Goal: Task Accomplishment & Management: Manage account settings

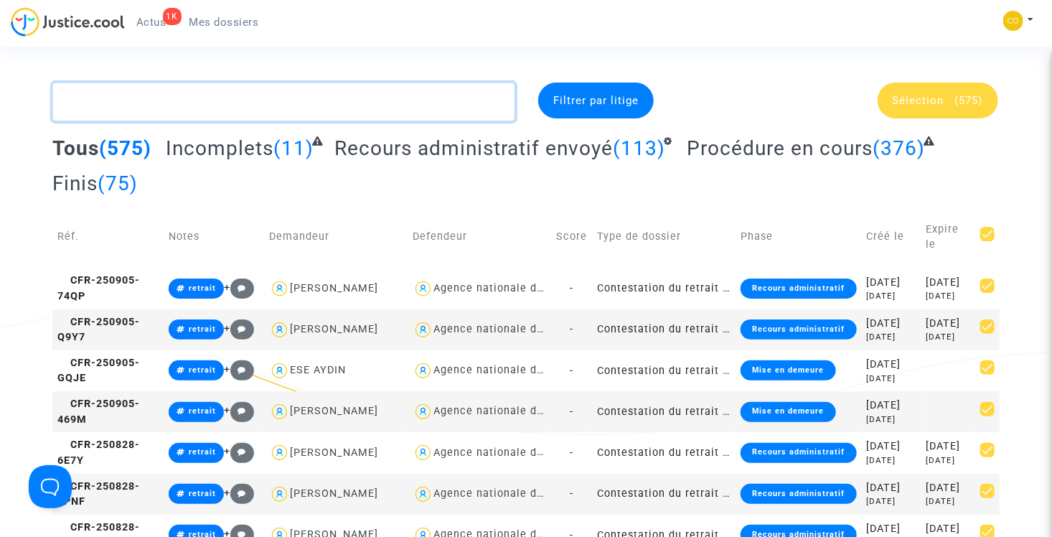
click at [311, 89] on textarea at bounding box center [283, 102] width 463 height 39
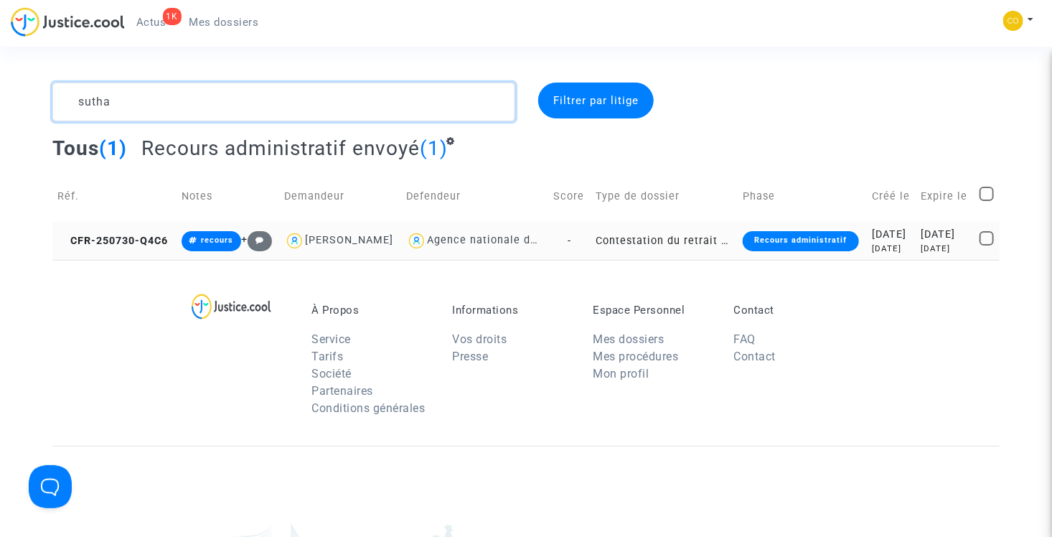
type textarea "sutha"
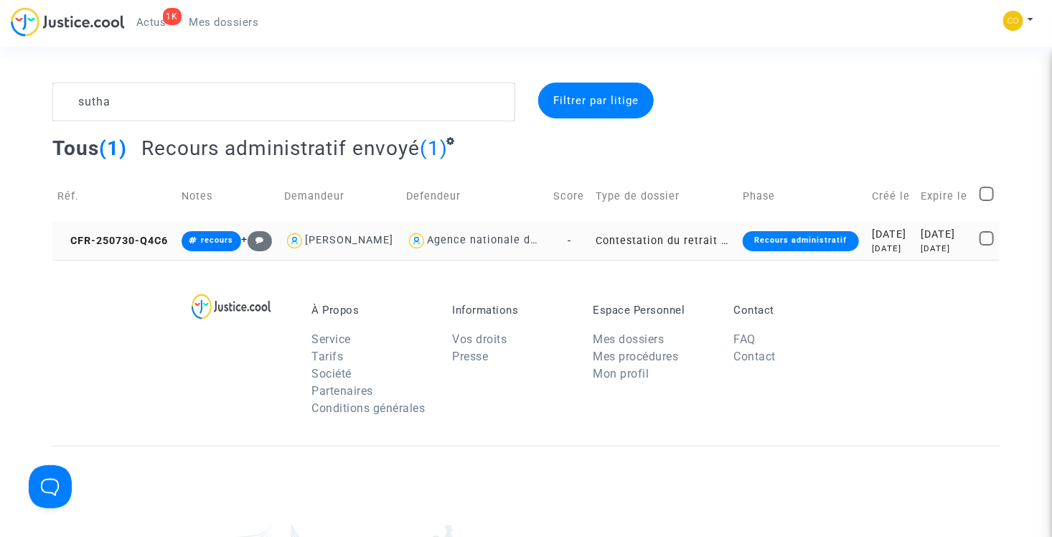
click at [651, 255] on td "Contestation du retrait de [PERSON_NAME] par l'ANAH (mandataire)" at bounding box center [664, 241] width 147 height 38
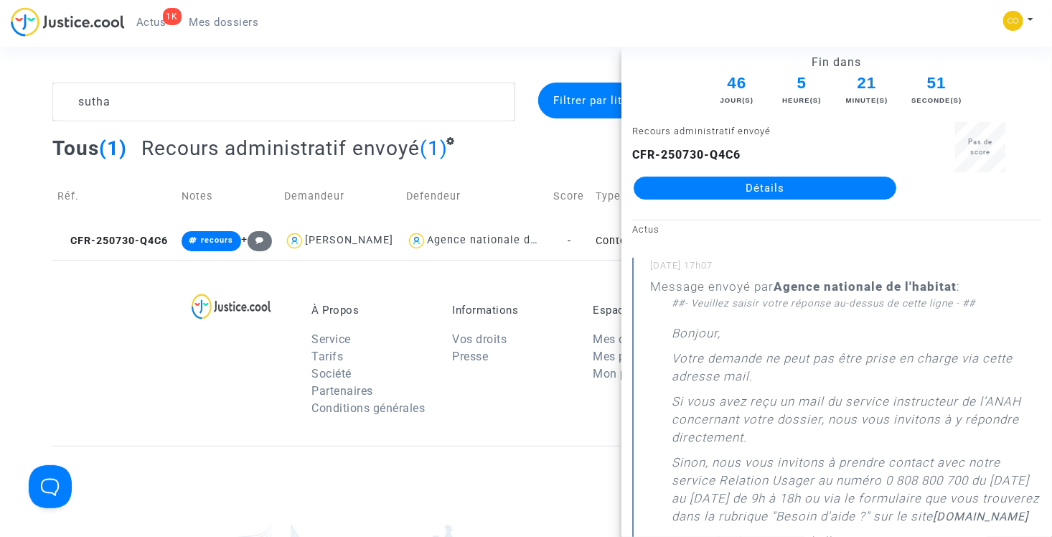
click at [781, 187] on link "Détails" at bounding box center [765, 188] width 263 height 23
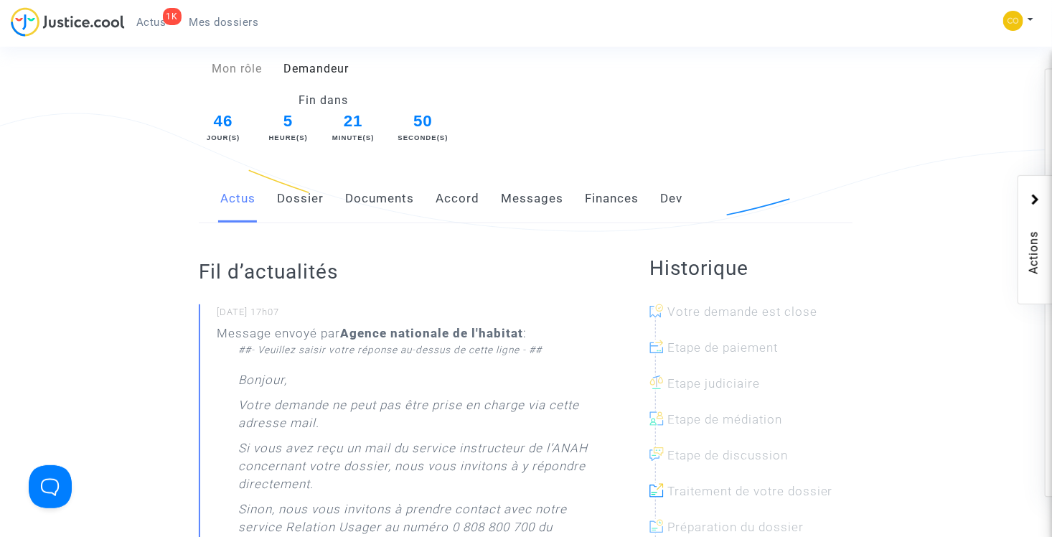
scroll to position [215, 0]
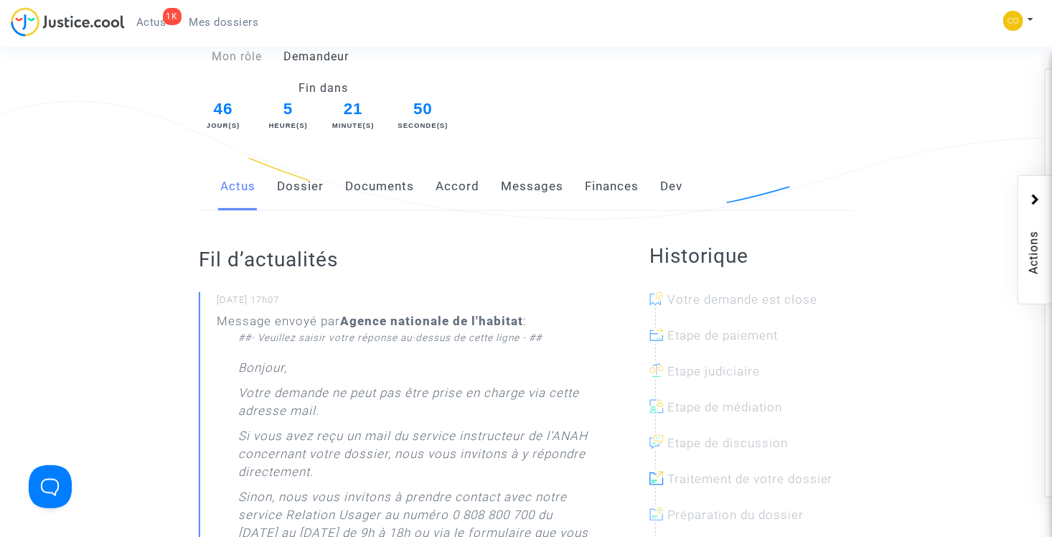
click at [374, 166] on link "Documents" at bounding box center [379, 186] width 69 height 47
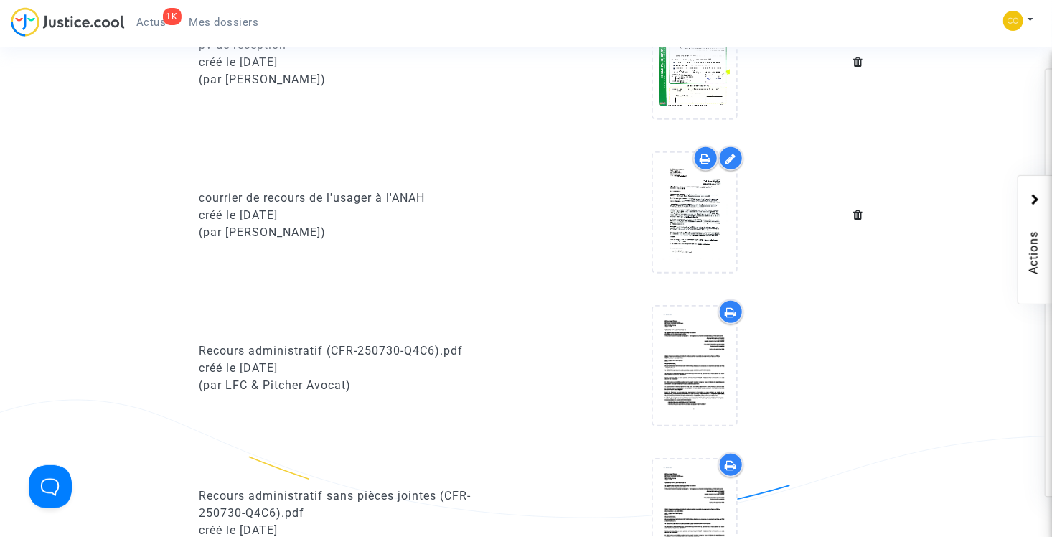
scroll to position [502, 0]
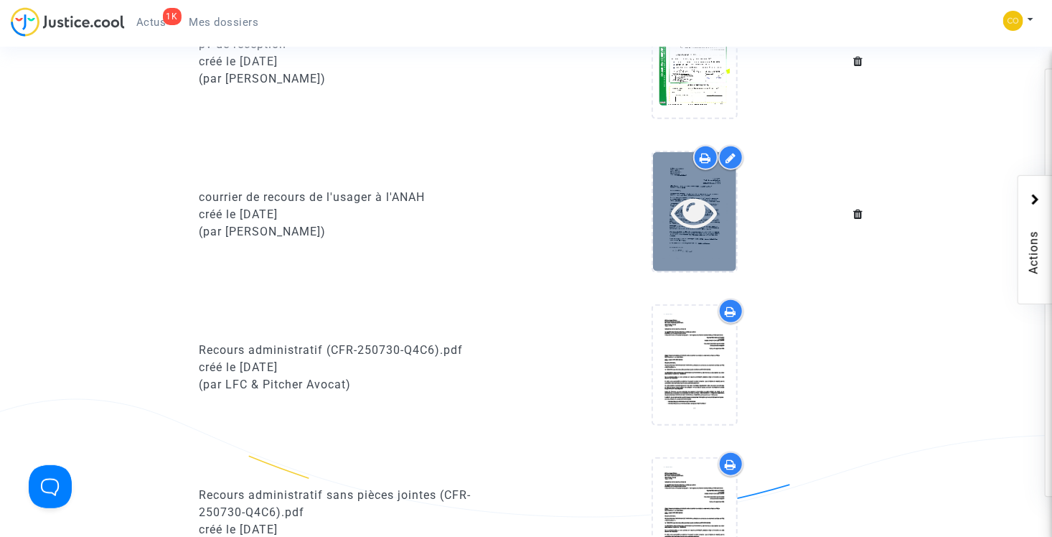
click at [696, 193] on icon at bounding box center [695, 212] width 47 height 46
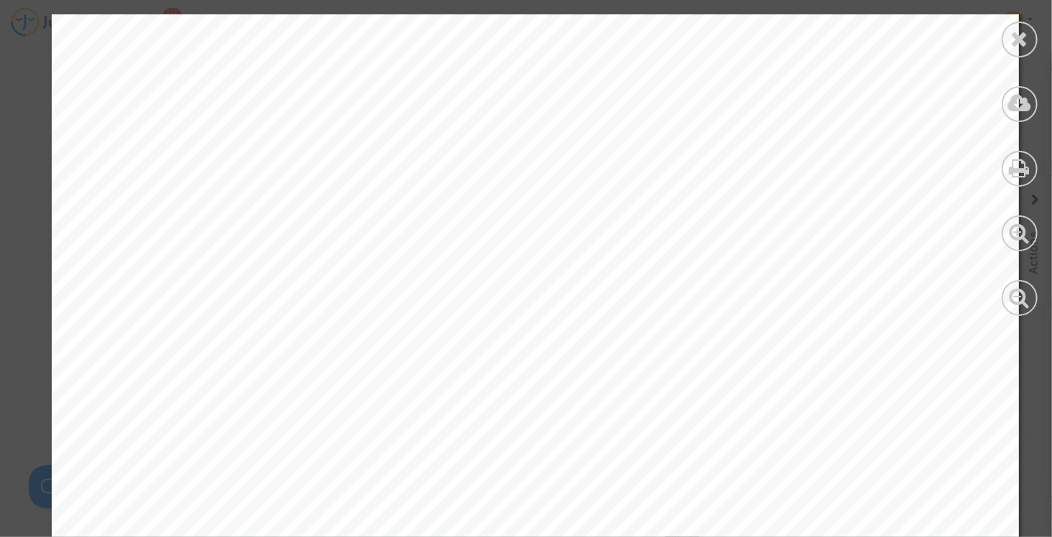
scroll to position [861, 0]
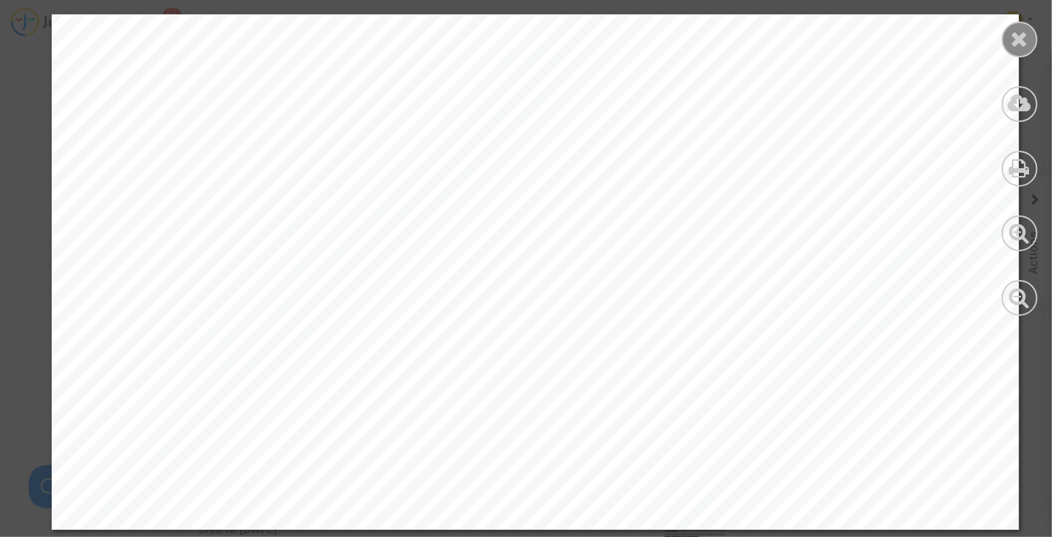
click at [1028, 34] on icon at bounding box center [1020, 39] width 18 height 22
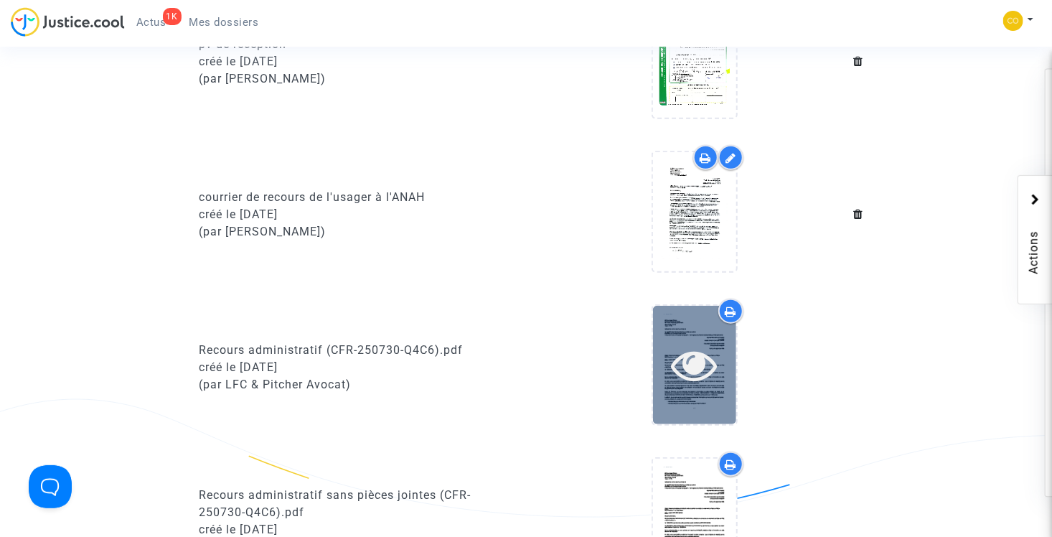
click at [692, 342] on icon at bounding box center [695, 365] width 47 height 46
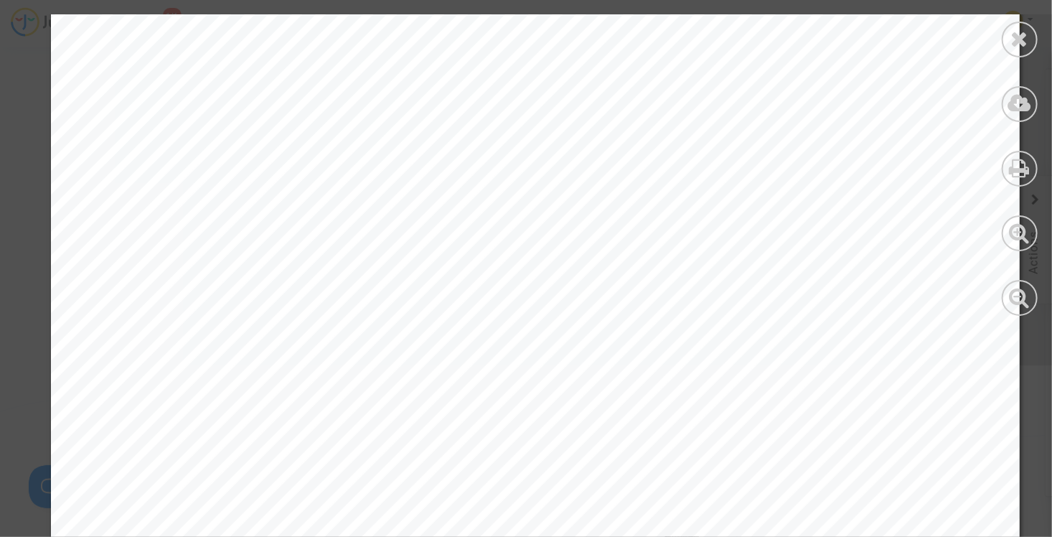
scroll to position [1650, 0]
click at [1025, 40] on icon at bounding box center [1020, 39] width 18 height 22
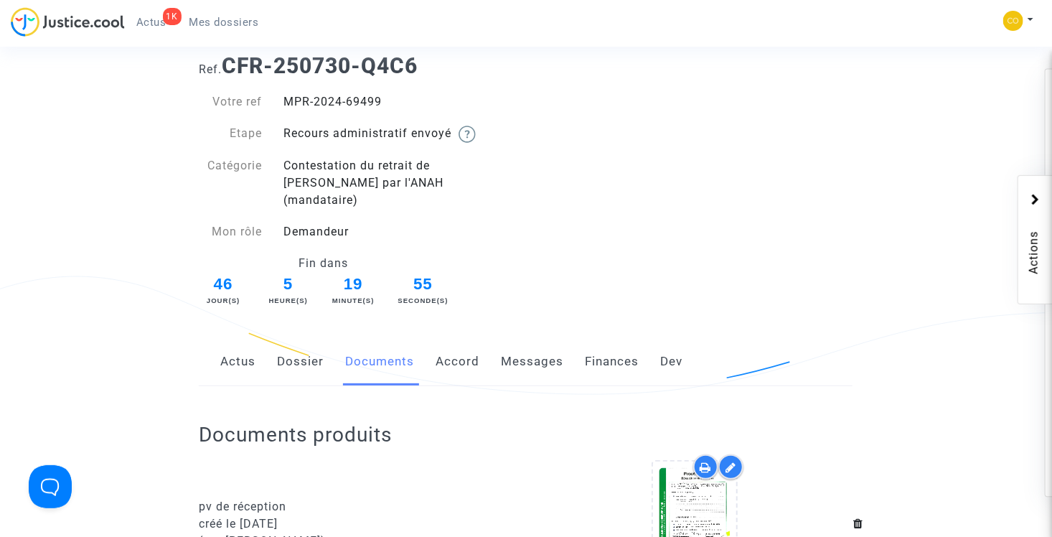
scroll to position [0, 0]
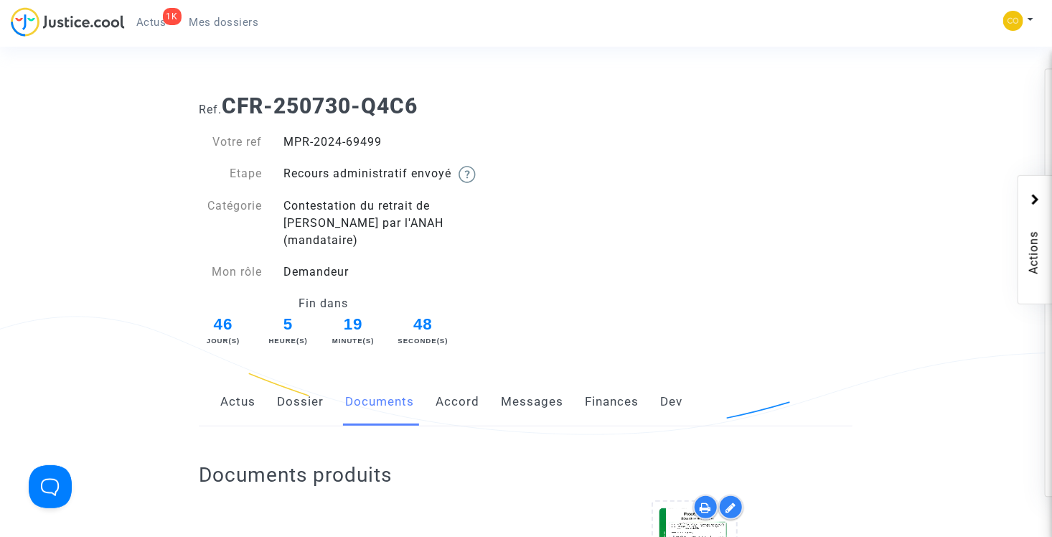
drag, startPoint x: 283, startPoint y: 140, endPoint x: 380, endPoint y: 146, distance: 96.4
click at [380, 146] on div "MPR-2024-69499" at bounding box center [399, 141] width 253 height 17
drag, startPoint x: 380, startPoint y: 146, endPoint x: 371, endPoint y: 144, distance: 9.1
drag, startPoint x: 371, startPoint y: 144, endPoint x: 432, endPoint y: 128, distance: 63.0
click at [432, 128] on div "Votre ref MPR-2024-69499 Etape Recours administratif envoyé Catégorie Contestat…" at bounding box center [357, 234] width 338 height 230
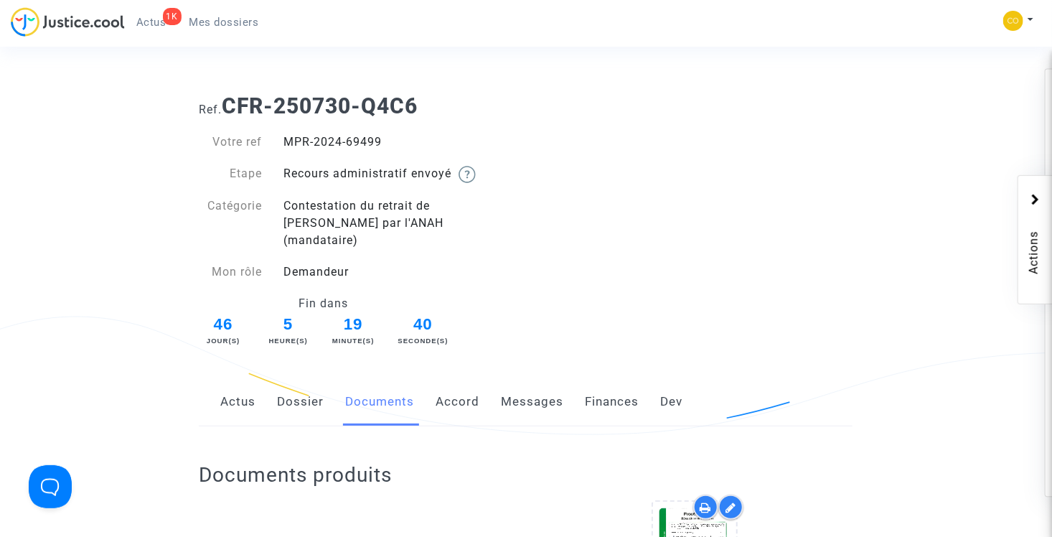
copy div "MPR-2024-69499"
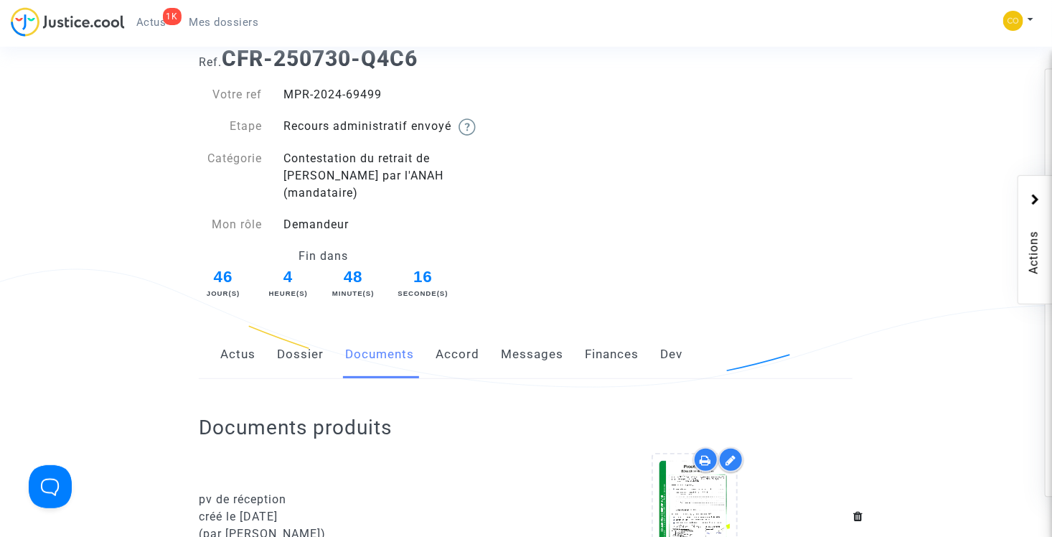
scroll to position [72, 0]
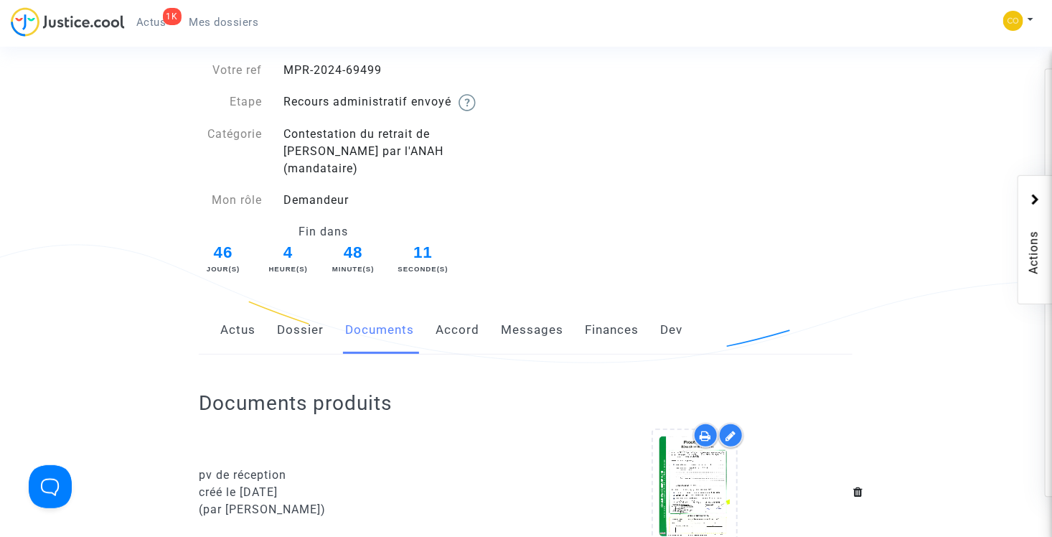
click at [239, 319] on link "Actus" at bounding box center [237, 329] width 35 height 47
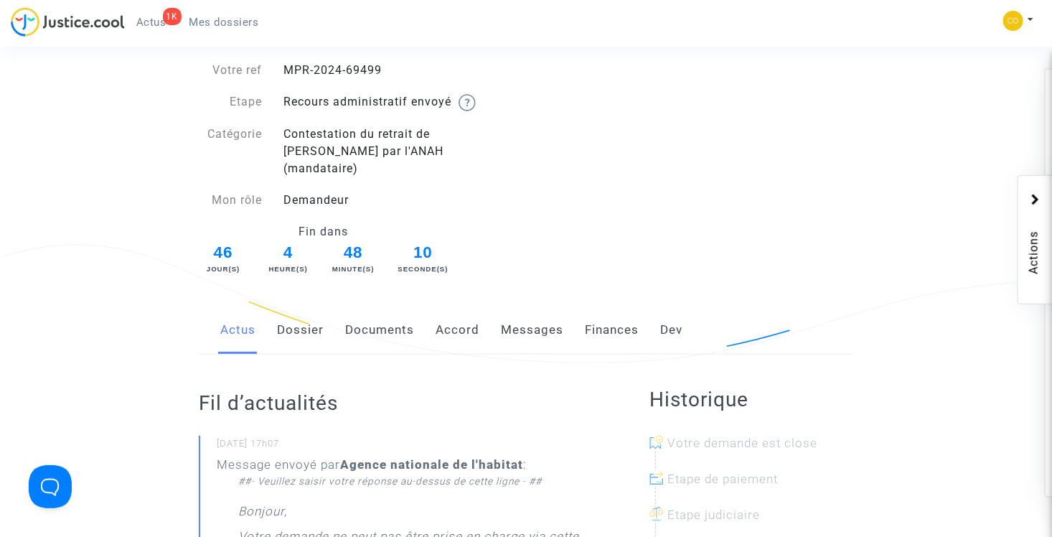
click at [360, 310] on link "Documents" at bounding box center [379, 329] width 69 height 47
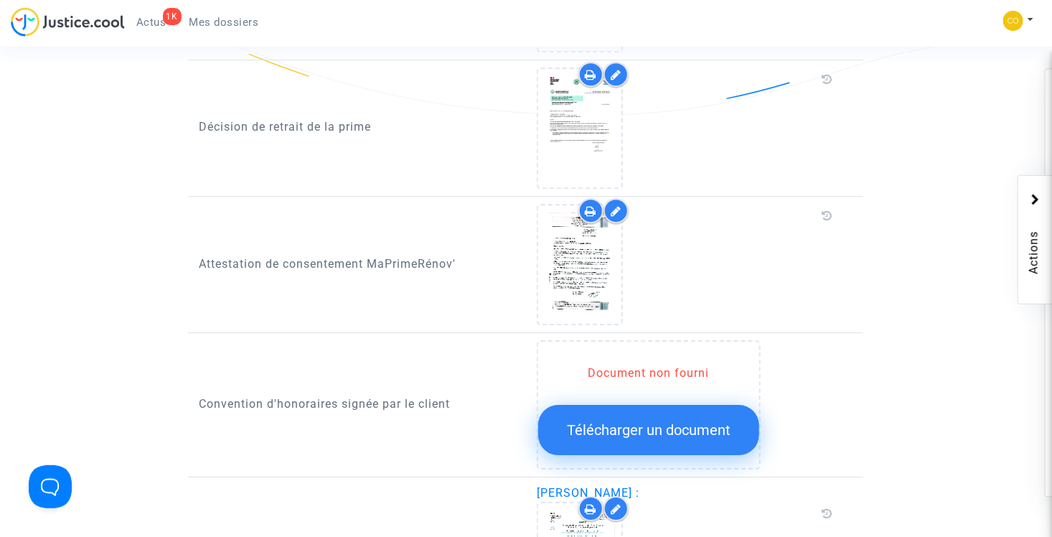
scroll to position [2081, 0]
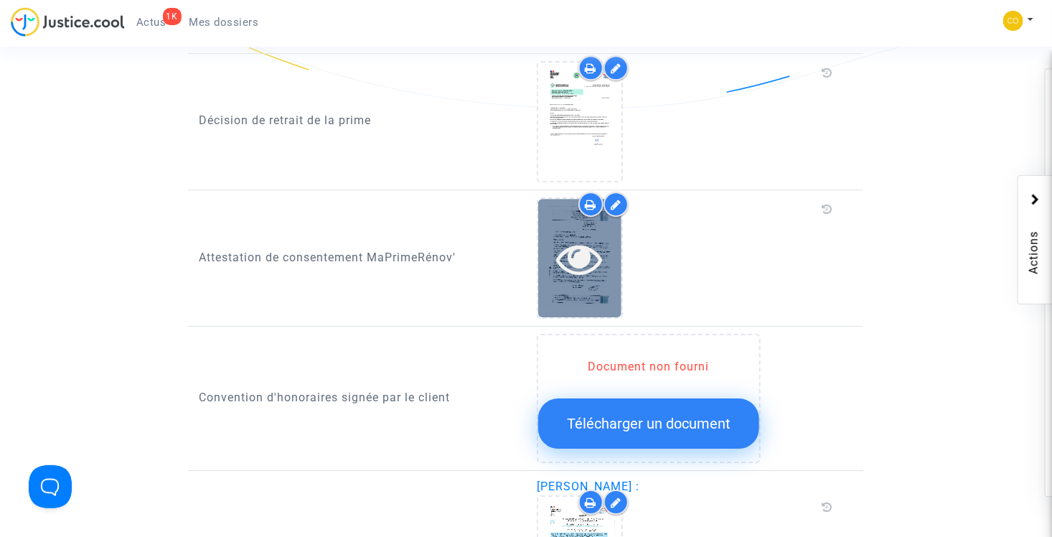
click at [585, 237] on icon at bounding box center [579, 258] width 47 height 46
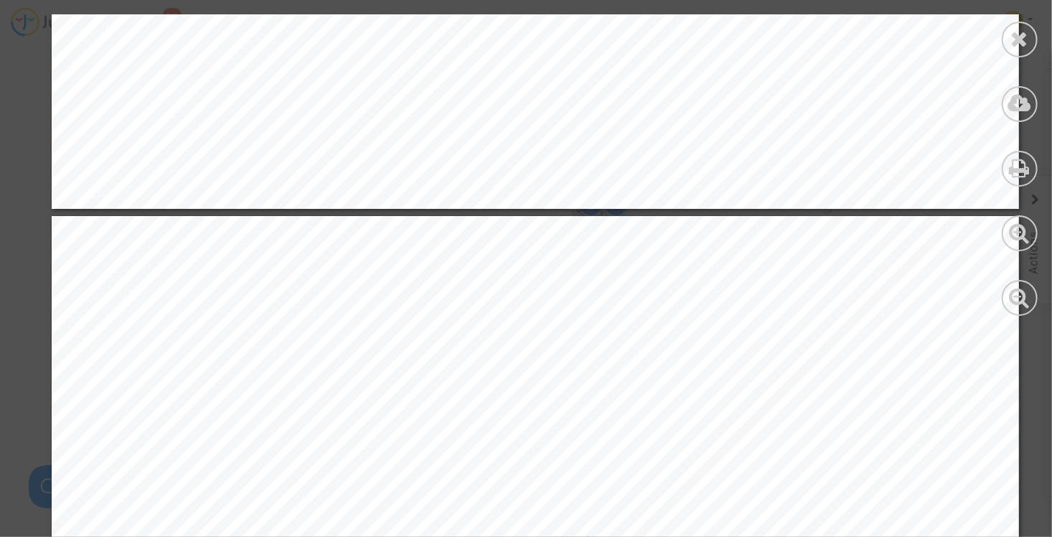
scroll to position [2440, 0]
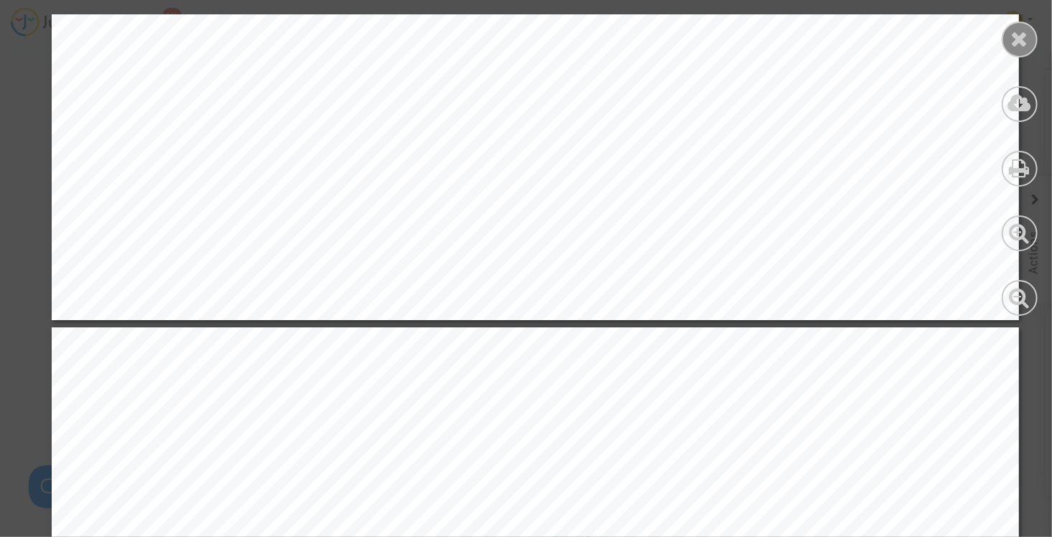
click at [1020, 43] on icon at bounding box center [1020, 39] width 18 height 22
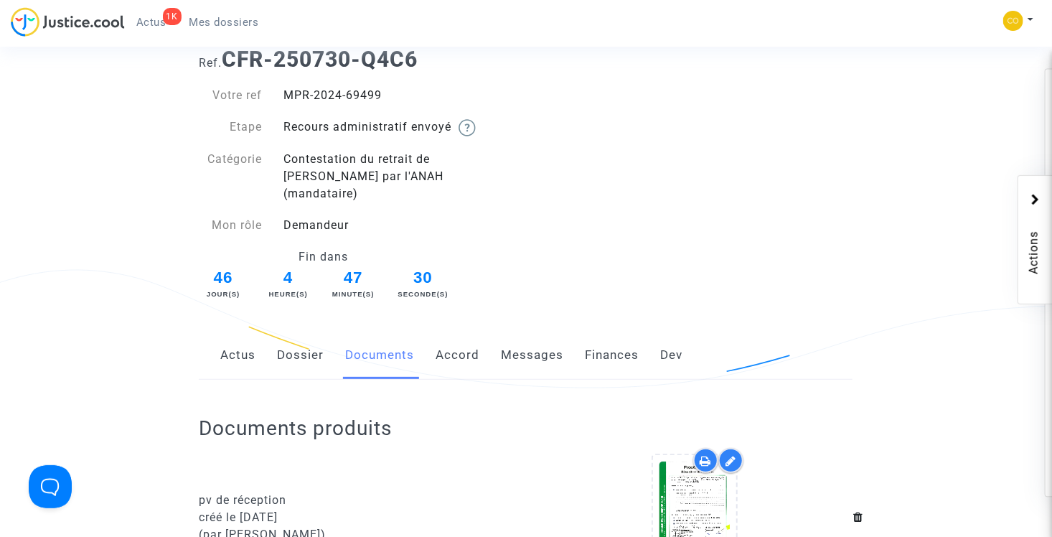
scroll to position [72, 0]
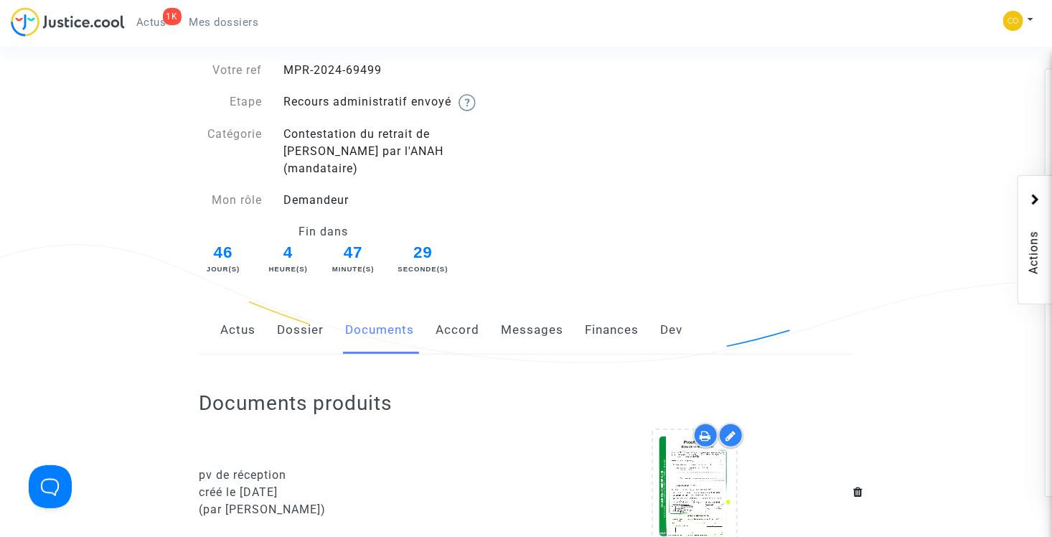
click at [527, 316] on link "Messages" at bounding box center [532, 329] width 62 height 47
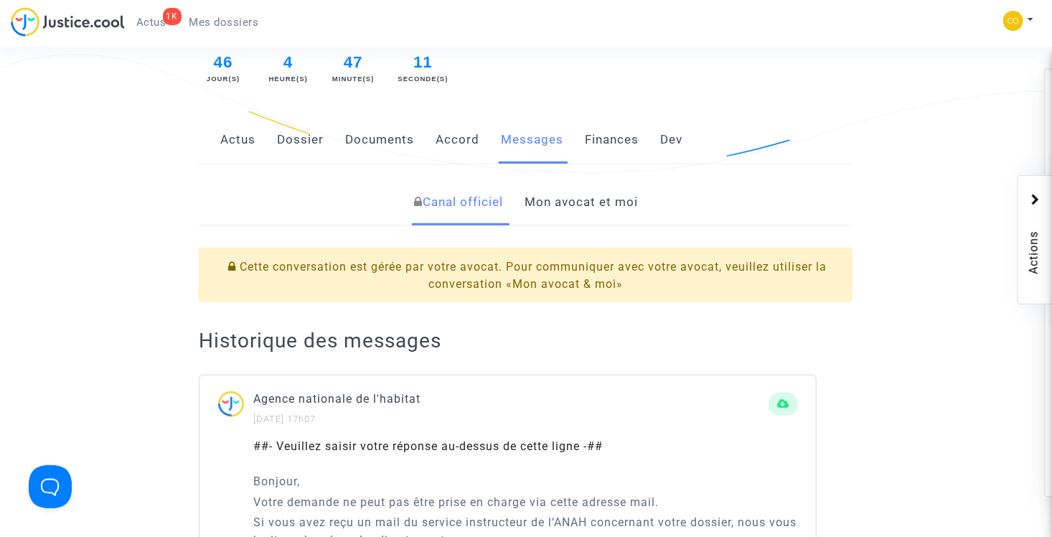
scroll to position [287, 0]
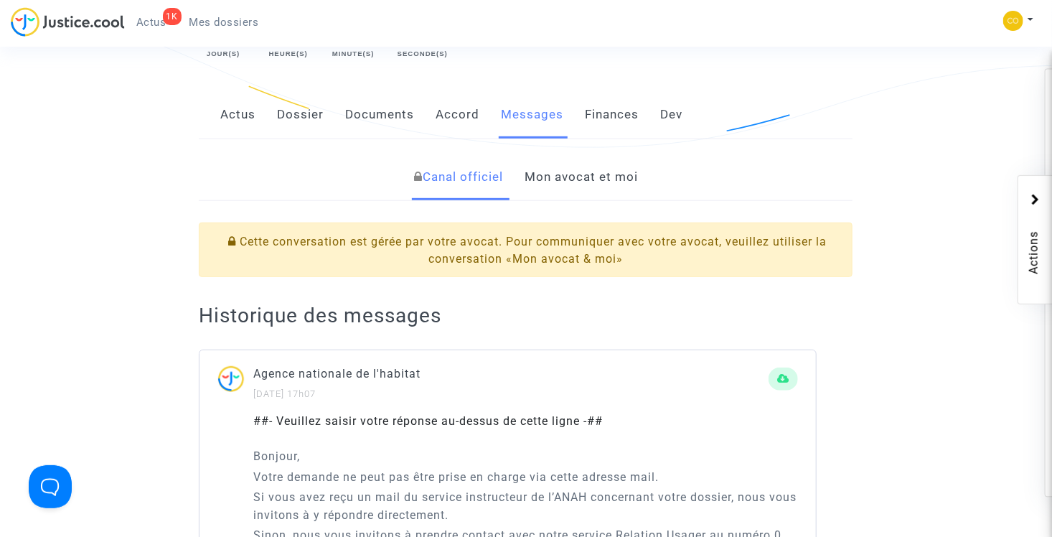
click at [385, 103] on link "Documents" at bounding box center [379, 114] width 69 height 47
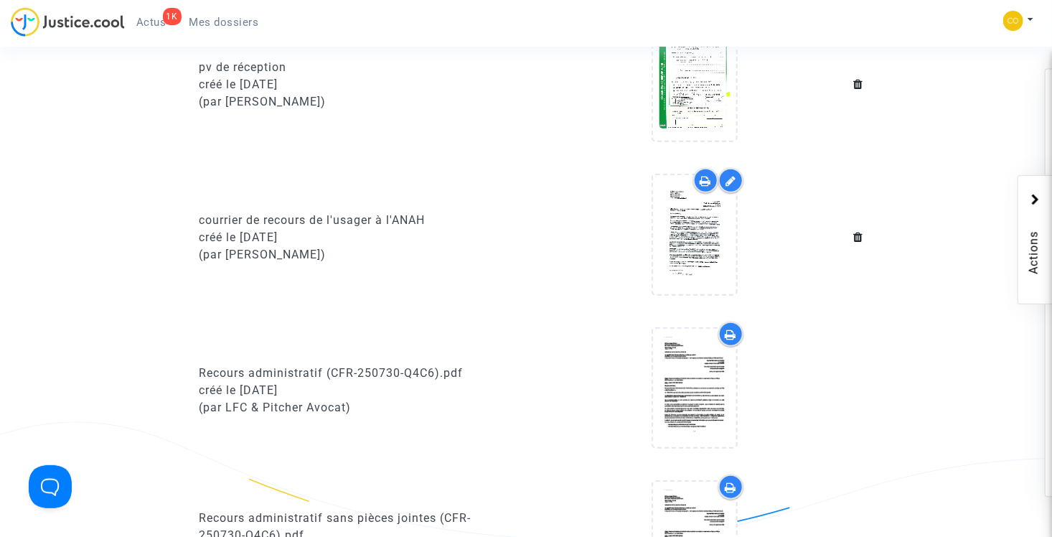
scroll to position [502, 0]
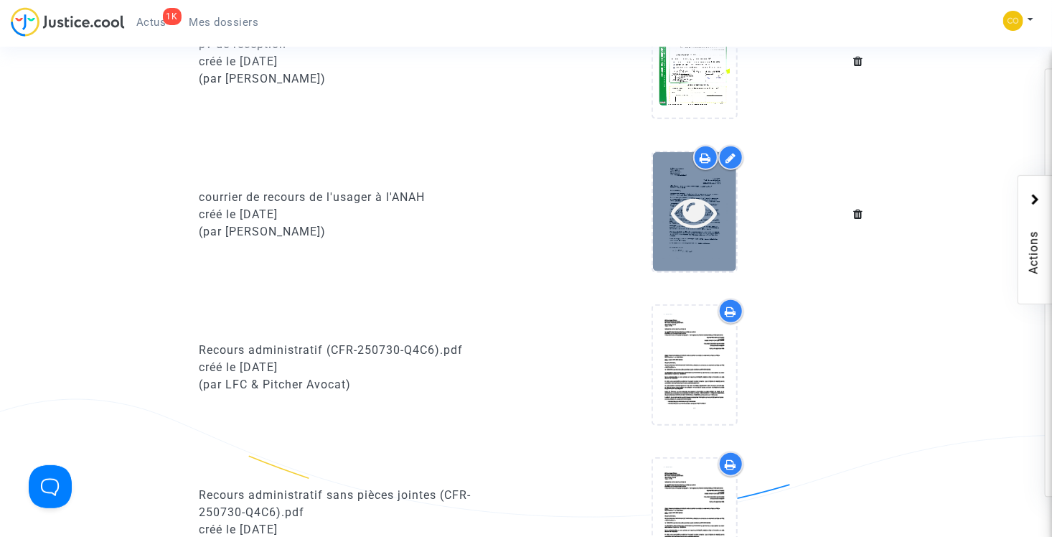
click at [691, 197] on icon at bounding box center [695, 212] width 47 height 46
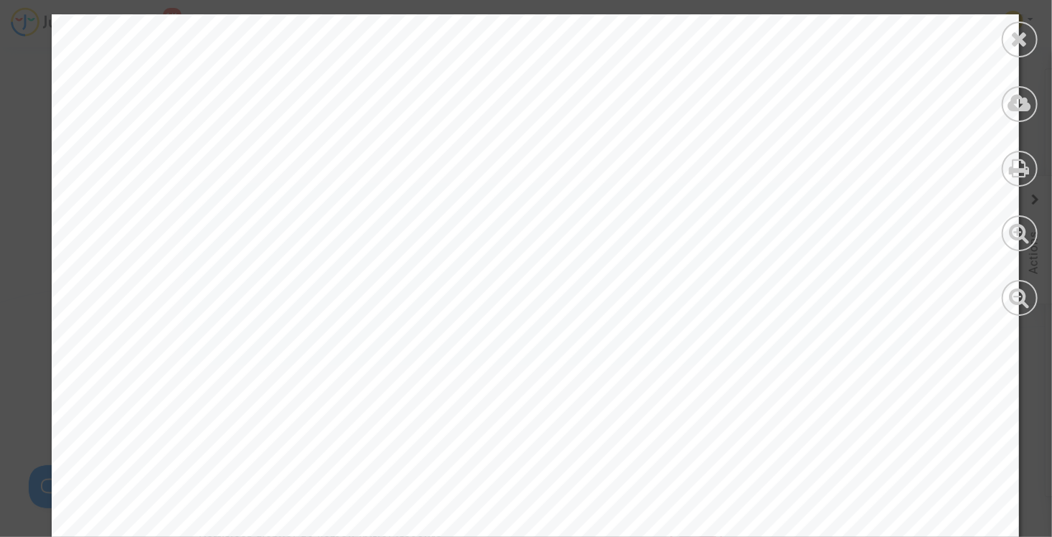
scroll to position [0, 0]
click at [1020, 40] on icon at bounding box center [1020, 39] width 18 height 22
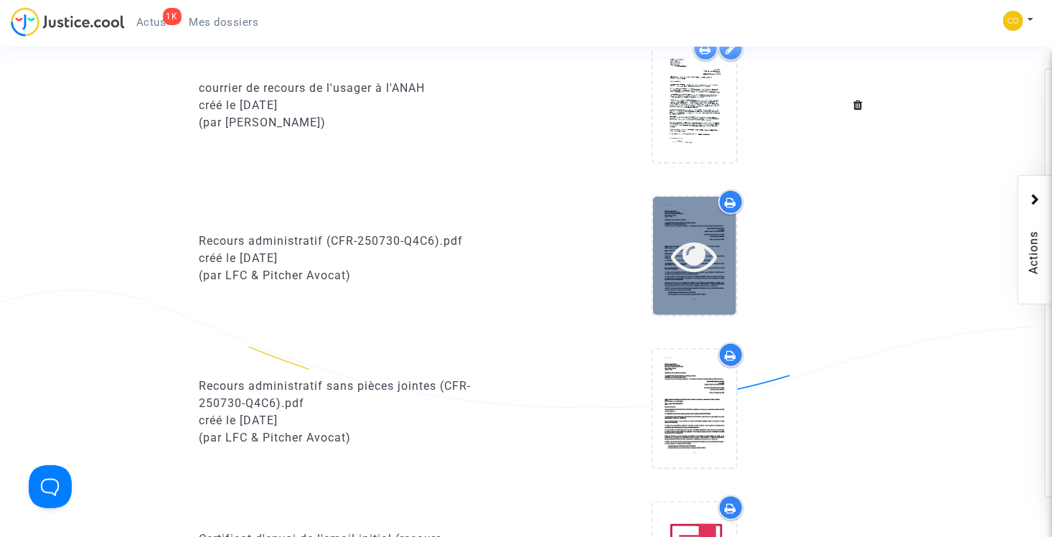
click at [694, 235] on icon at bounding box center [695, 255] width 47 height 46
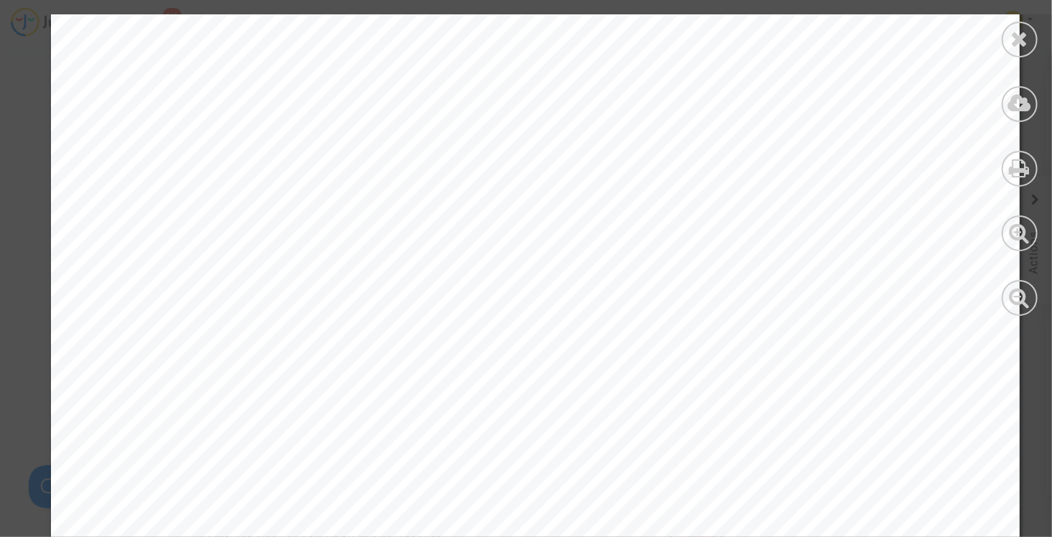
scroll to position [431, 0]
click at [1018, 40] on icon at bounding box center [1020, 39] width 18 height 22
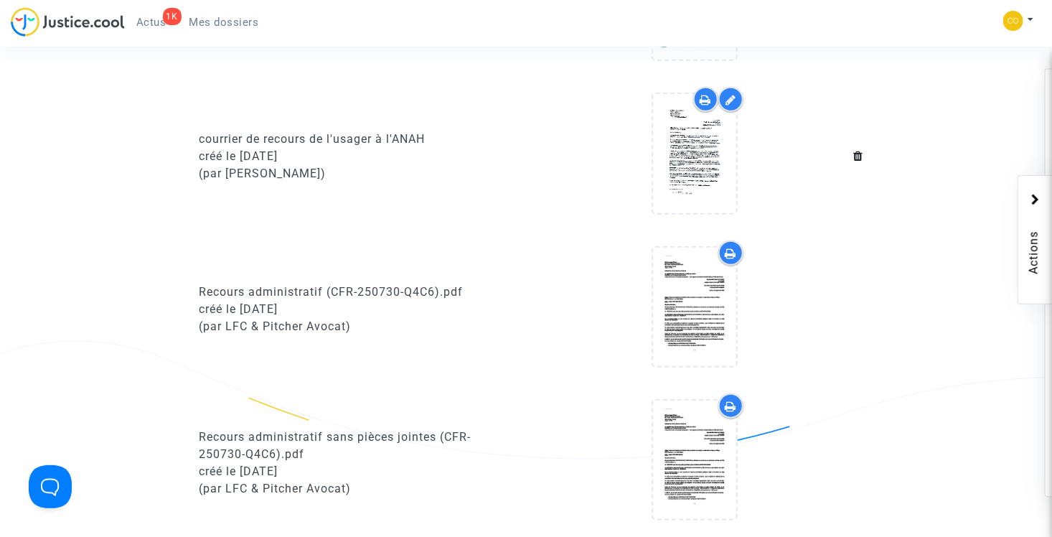
scroll to position [540, 0]
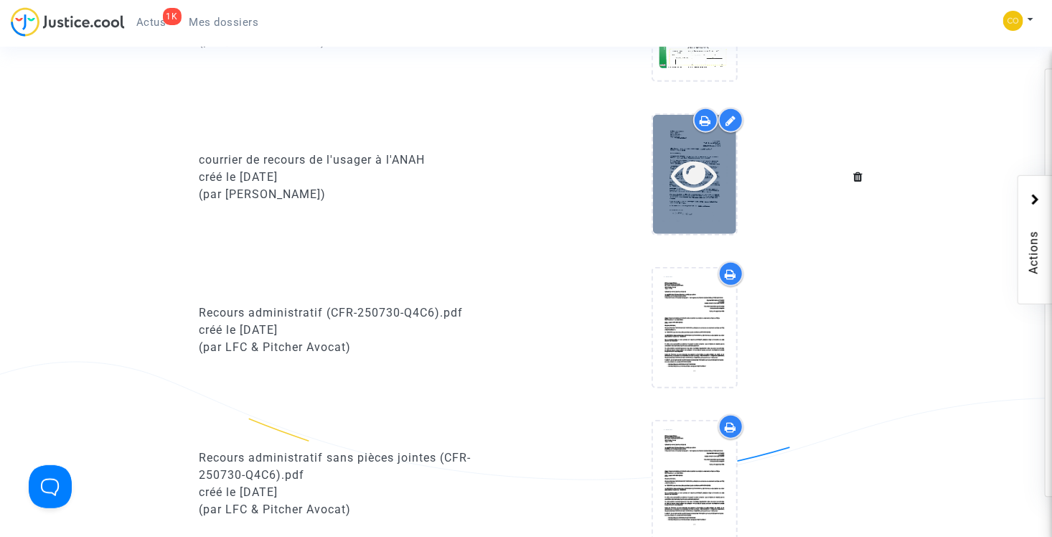
click at [716, 159] on icon at bounding box center [695, 174] width 47 height 46
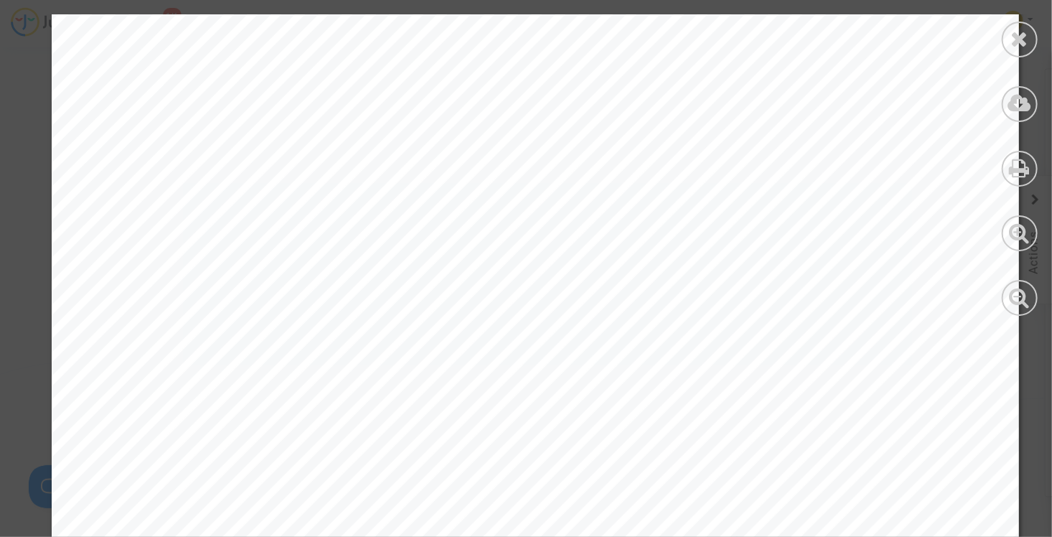
scroll to position [0, 0]
click at [1017, 44] on icon at bounding box center [1020, 39] width 18 height 22
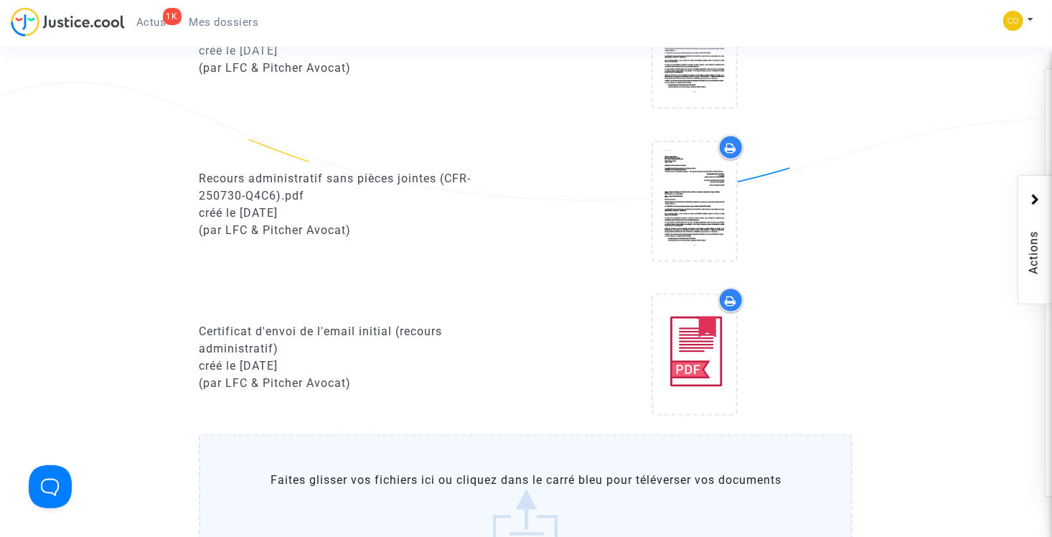
scroll to position [898, 0]
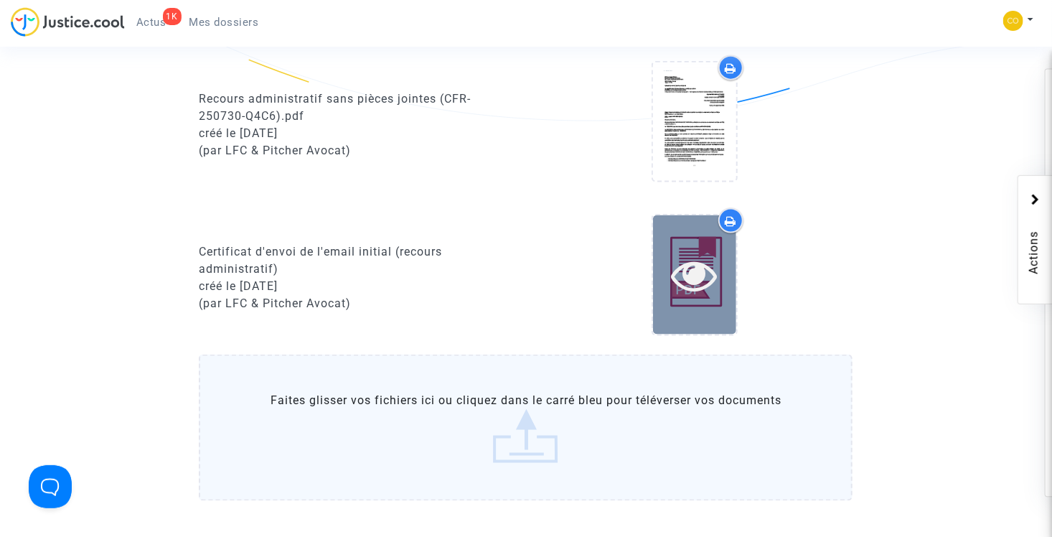
click at [695, 252] on icon at bounding box center [695, 275] width 47 height 46
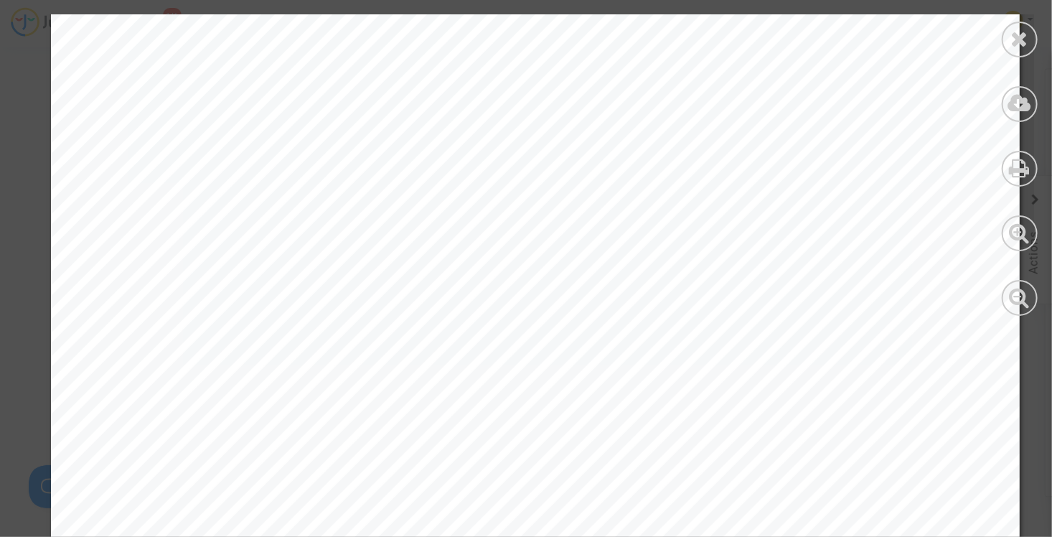
scroll to position [646, 0]
click at [1017, 41] on icon at bounding box center [1020, 39] width 18 height 22
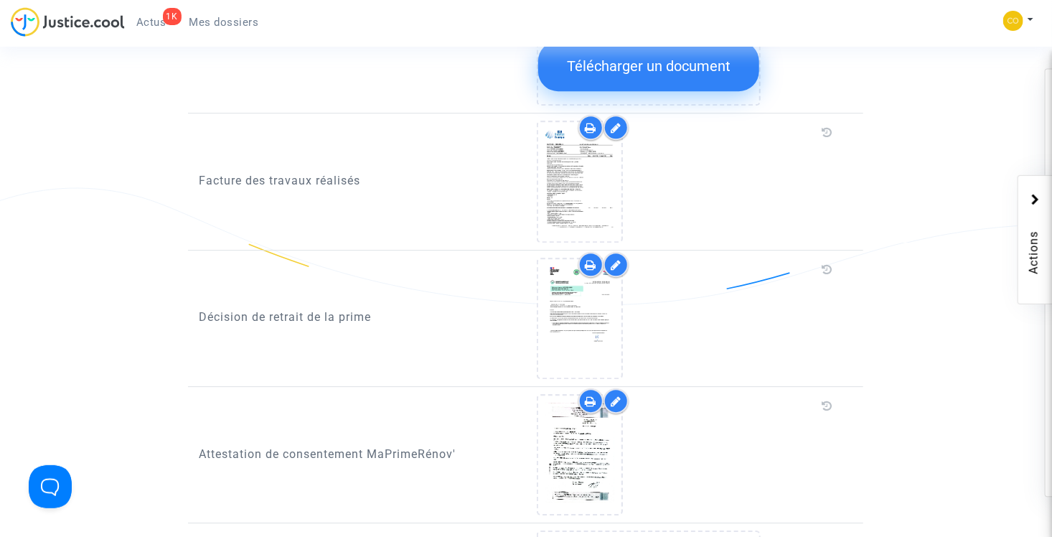
scroll to position [1975, 0]
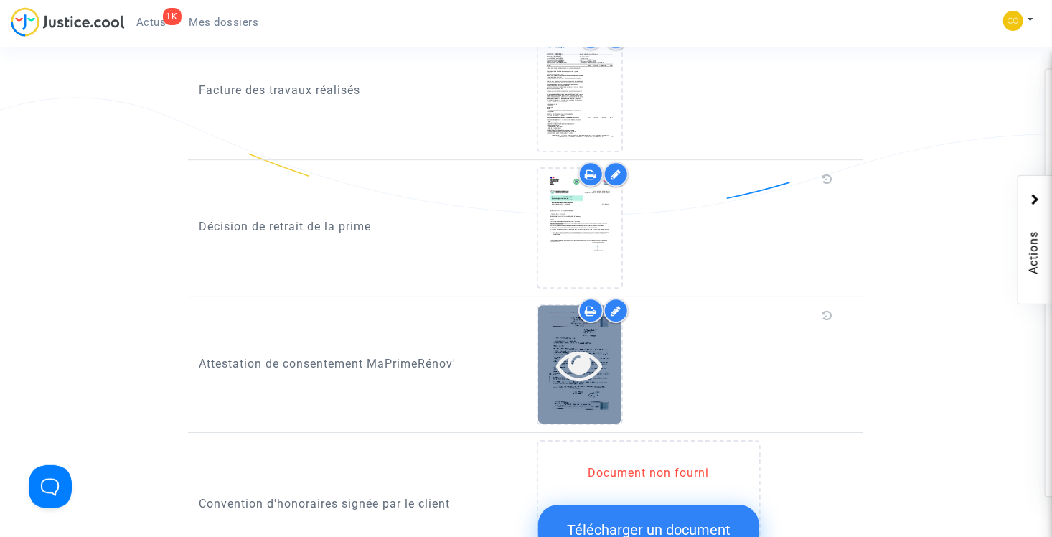
click at [587, 342] on icon at bounding box center [579, 365] width 47 height 46
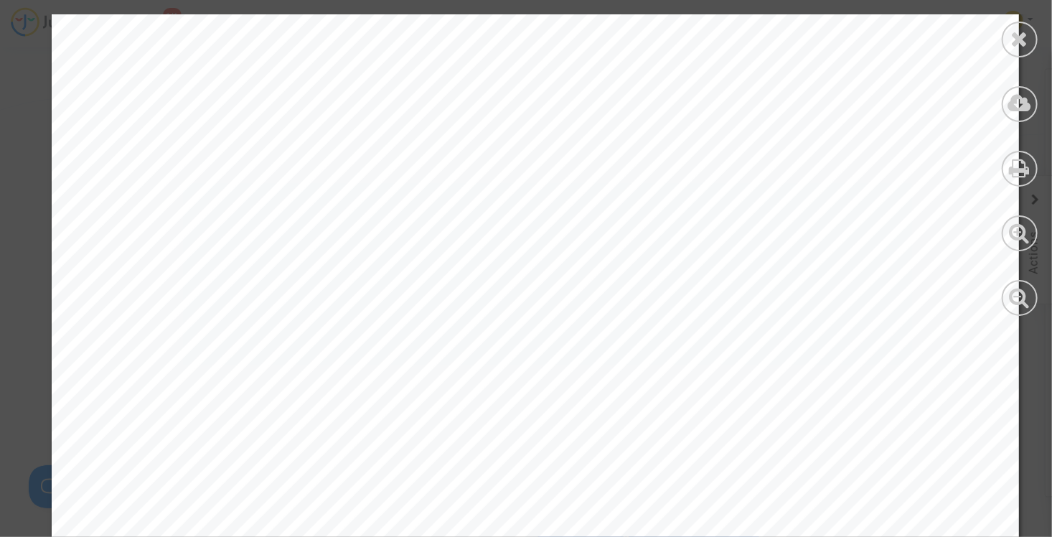
scroll to position [3229, 0]
click at [1021, 40] on icon at bounding box center [1020, 39] width 18 height 22
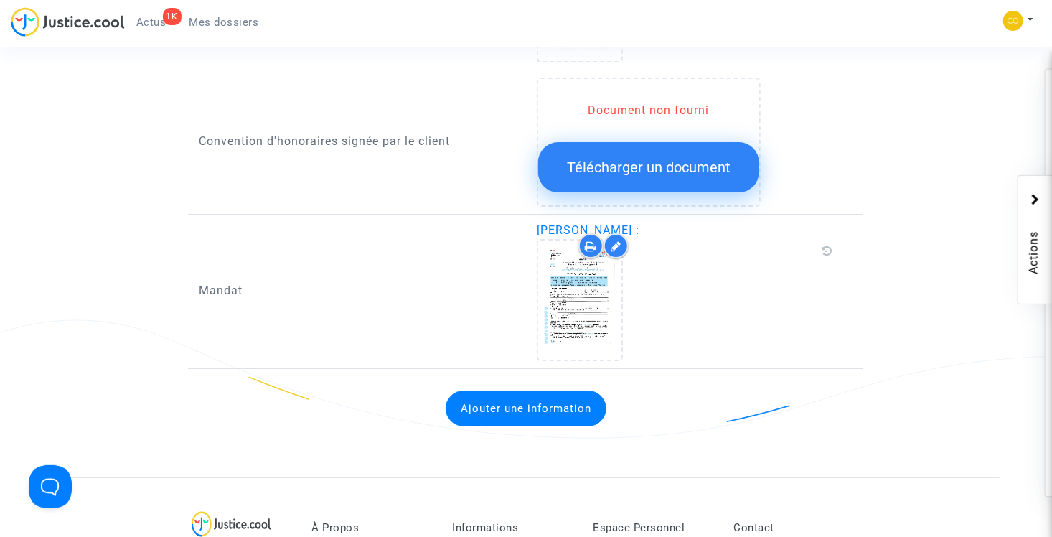
scroll to position [2333, 0]
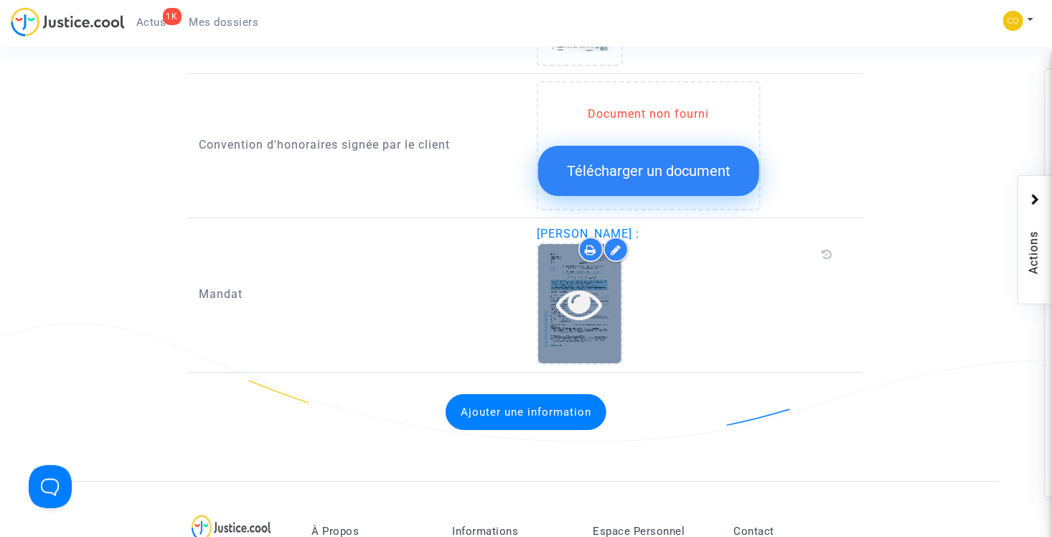
click at [575, 281] on icon at bounding box center [579, 304] width 47 height 46
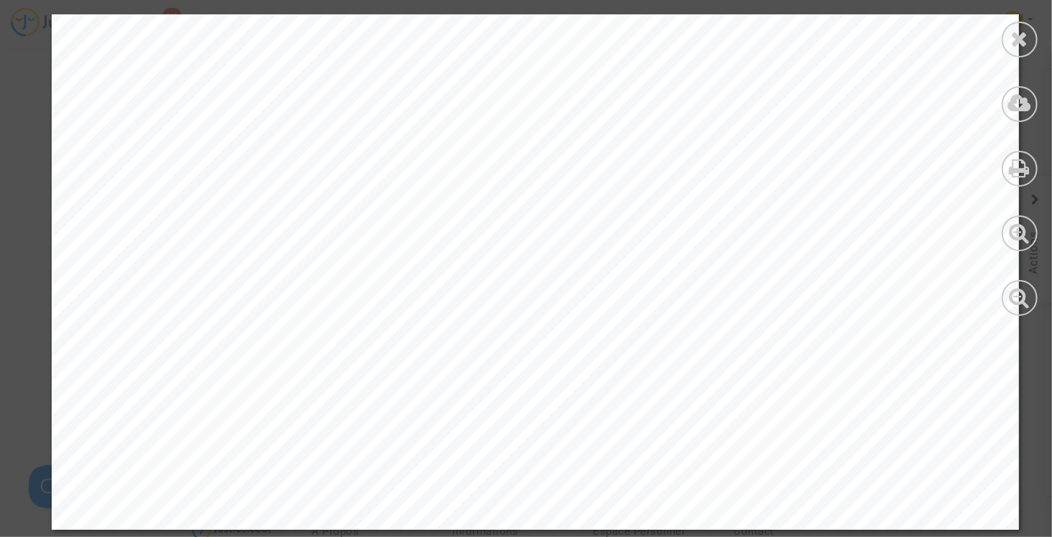
scroll to position [2241, 0]
click at [1014, 44] on icon at bounding box center [1020, 39] width 18 height 22
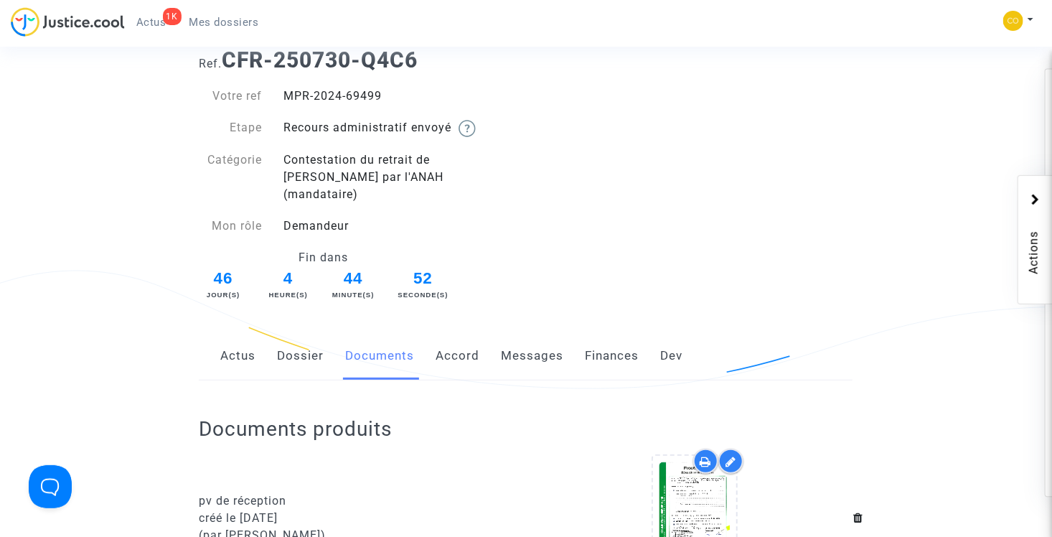
scroll to position [0, 0]
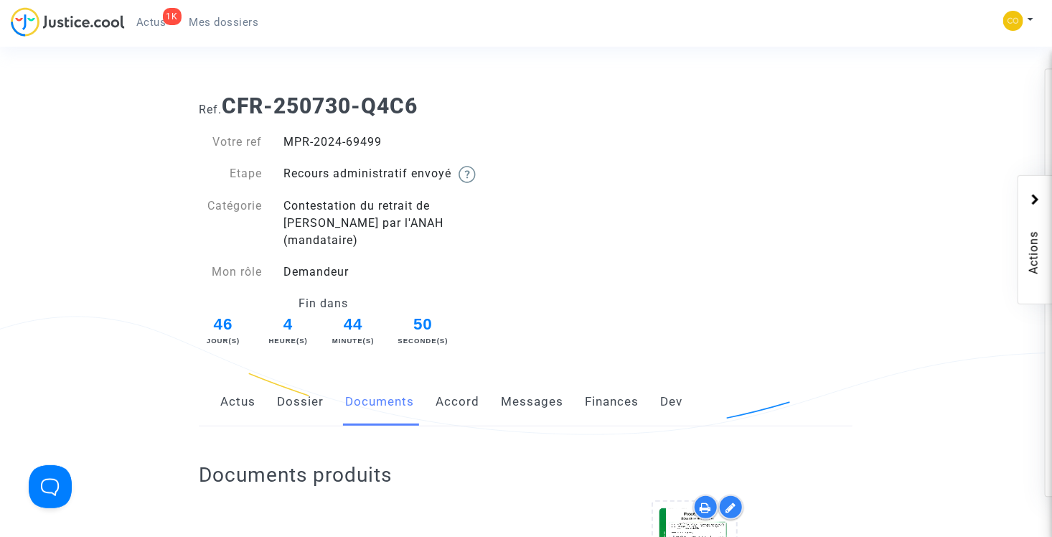
click at [517, 384] on link "Messages" at bounding box center [532, 401] width 62 height 47
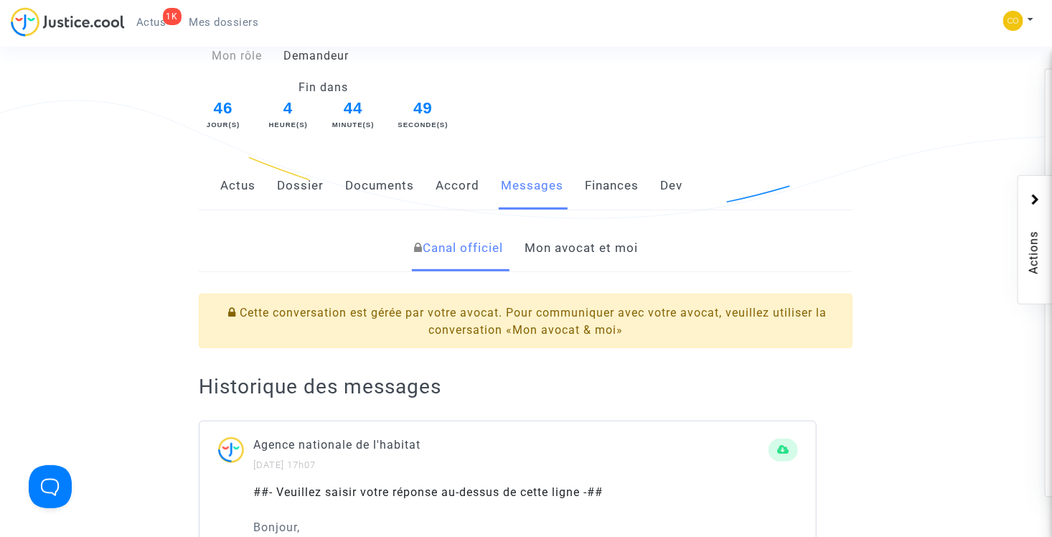
scroll to position [287, 0]
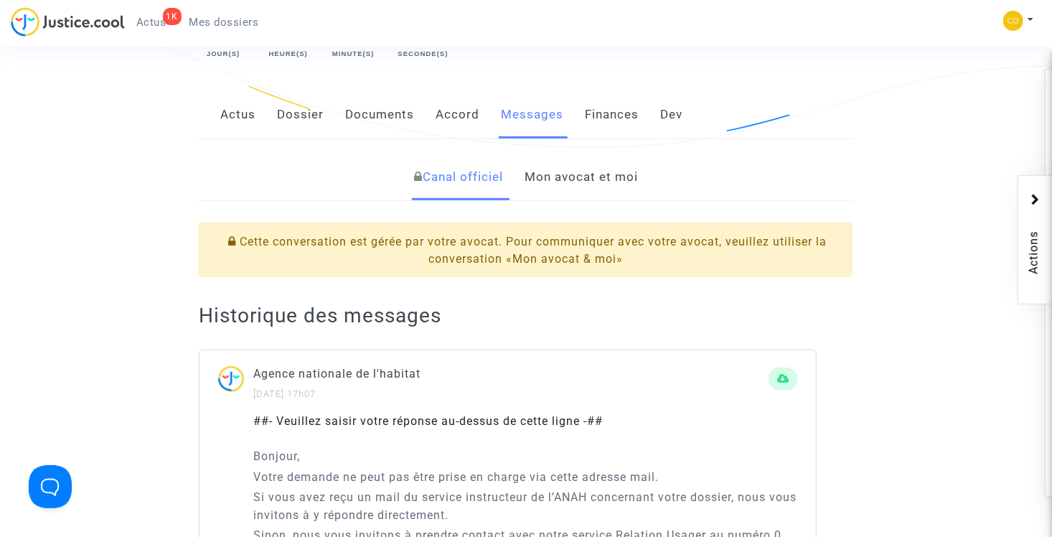
click at [560, 164] on link "Mon avocat et moi" at bounding box center [581, 177] width 113 height 47
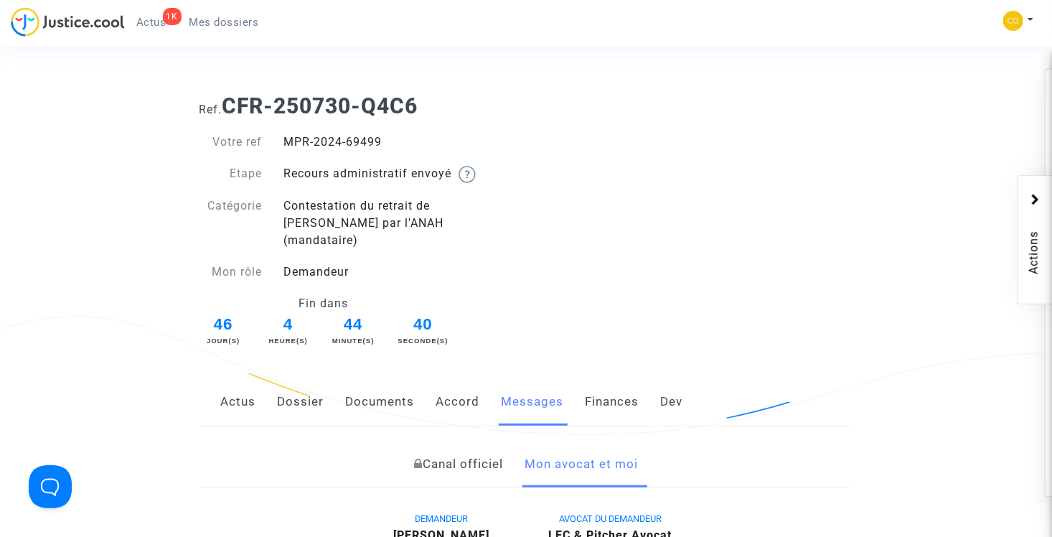
click at [474, 392] on link "Accord" at bounding box center [458, 401] width 44 height 47
